Goal: Information Seeking & Learning: Find specific page/section

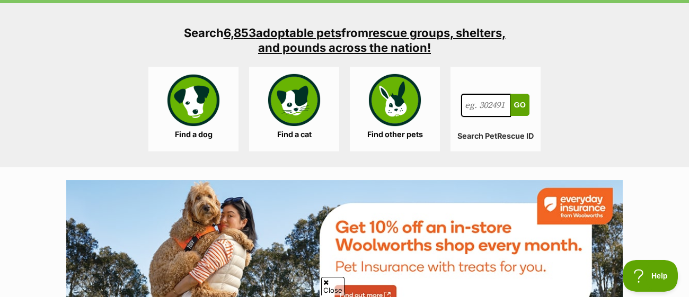
click at [492, 94] on input "Search for a pet, rescue group or article" at bounding box center [486, 105] width 50 height 23
type input "Poppy"
click at [510, 94] on button "Go" at bounding box center [519, 105] width 19 height 22
click at [515, 94] on button "Go" at bounding box center [519, 105] width 19 height 22
click at [520, 94] on button "Go" at bounding box center [519, 105] width 19 height 22
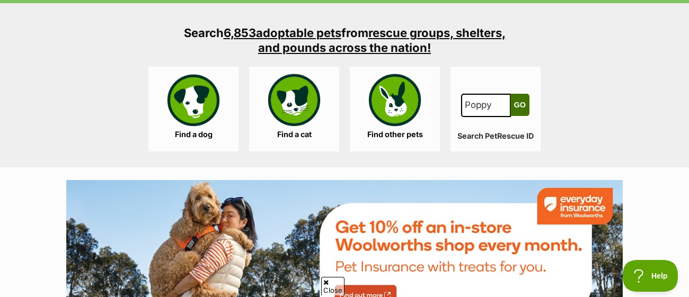
click at [520, 94] on button "Go" at bounding box center [519, 105] width 19 height 22
click at [512, 94] on button "Go" at bounding box center [519, 105] width 19 height 22
click at [517, 94] on button "Go" at bounding box center [519, 105] width 19 height 22
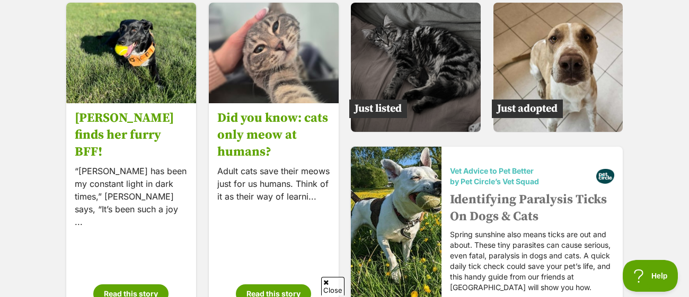
scroll to position [1694, 0]
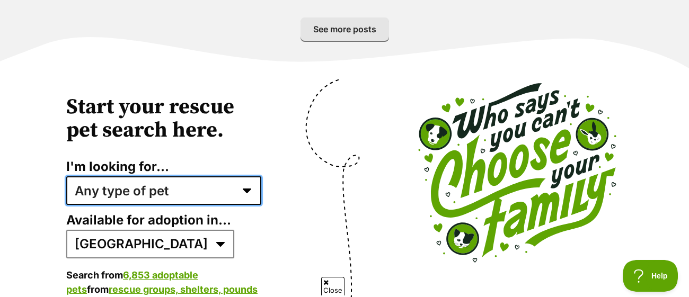
click at [171, 176] on select "Any type of pet Dogs Cats Other pets Pets looking for a home together Pets need…" at bounding box center [163, 190] width 195 height 29
select select "dogs"
click at [66, 176] on select "Any type of pet Dogs Cats Other pets Pets looking for a home together Pets need…" at bounding box center [163, 190] width 195 height 29
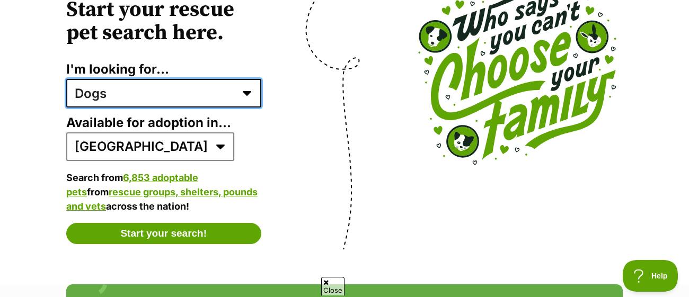
scroll to position [2106, 0]
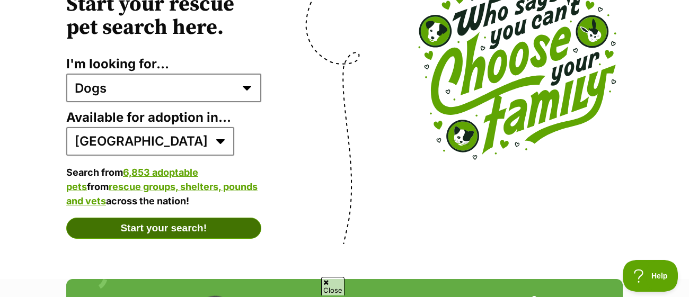
click at [206, 218] on button "Start your search!" at bounding box center [163, 228] width 195 height 21
click at [213, 218] on button "Start your search!" at bounding box center [163, 228] width 195 height 21
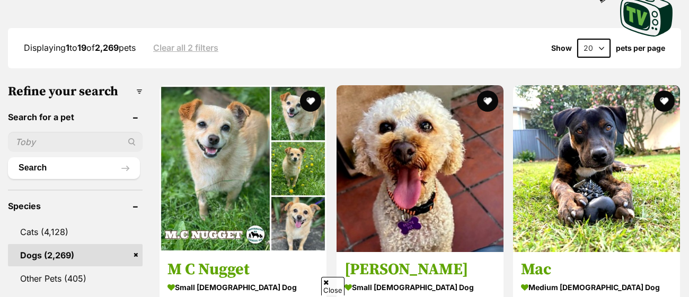
click at [41, 132] on input "text" at bounding box center [75, 142] width 135 height 20
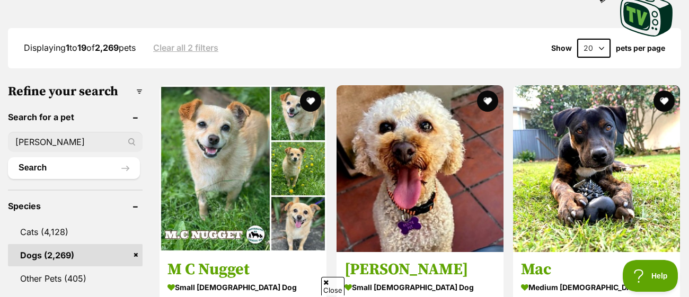
type input "poppy"
click at [92, 157] on button "Search" at bounding box center [74, 167] width 132 height 21
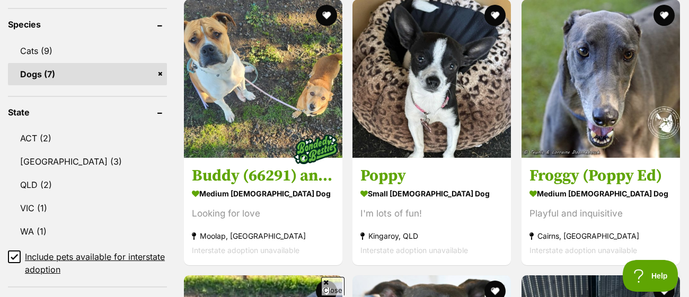
scroll to position [469, 0]
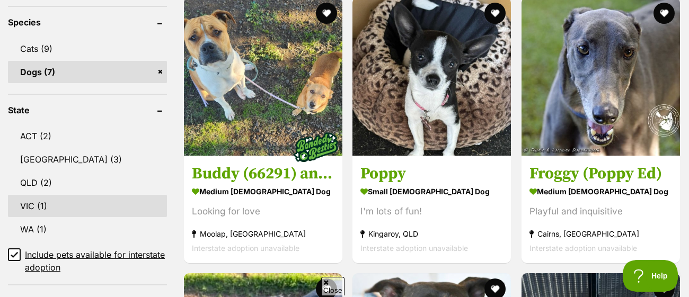
click at [136, 195] on link "VIC (1)" at bounding box center [87, 206] width 159 height 22
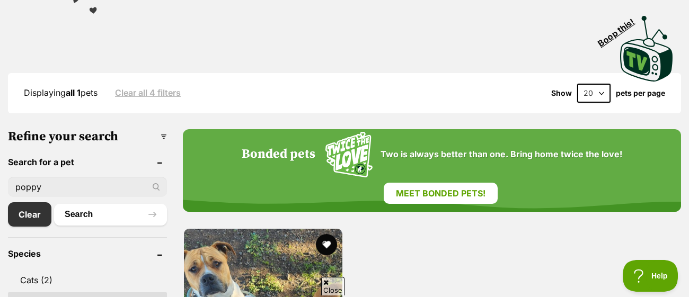
scroll to position [240, 0]
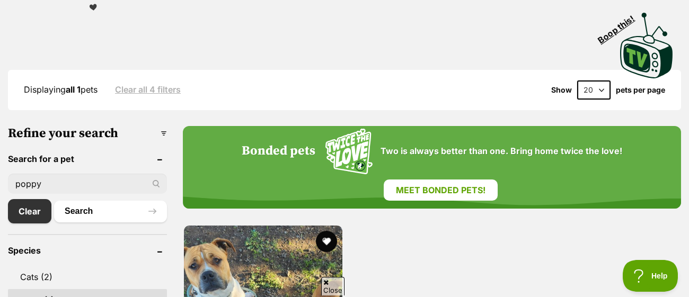
drag, startPoint x: 80, startPoint y: 162, endPoint x: 0, endPoint y: 156, distance: 80.2
type input "Poppy"
click at [54, 201] on button "Search" at bounding box center [110, 211] width 113 height 21
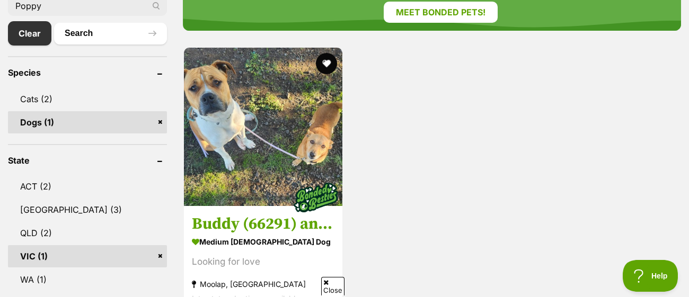
click at [87, 245] on link "VIC (1)" at bounding box center [87, 256] width 159 height 22
